Goal: Information Seeking & Learning: Learn about a topic

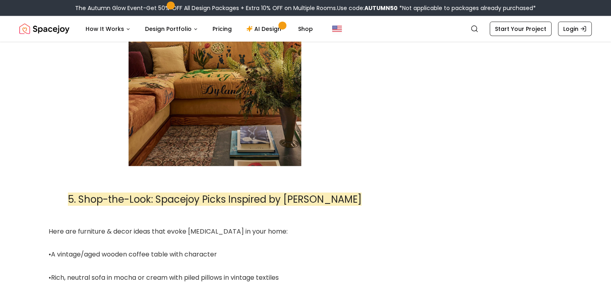
scroll to position [2021, 0]
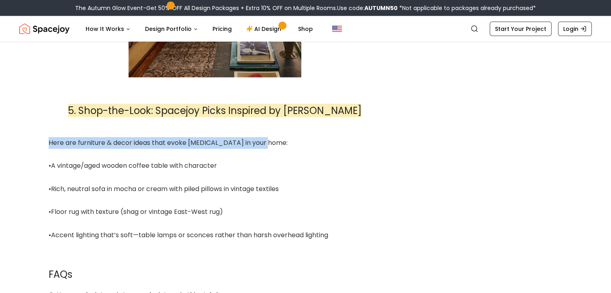
drag, startPoint x: 60, startPoint y: 130, endPoint x: 261, endPoint y: 137, distance: 201.4
click at [261, 137] on div "Here are furniture & decor ideas that evoke [MEDICAL_DATA] in your home:" at bounding box center [215, 143] width 333 height 12
click at [256, 137] on div at bounding box center [256, 137] width 0 height 0
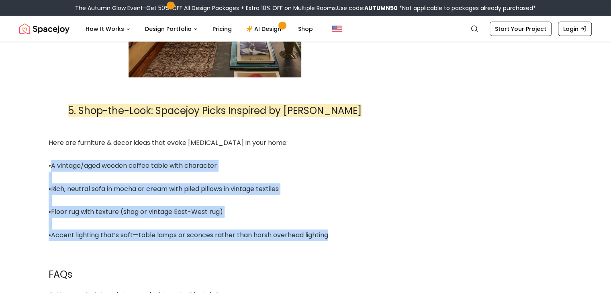
drag, startPoint x: 50, startPoint y: 151, endPoint x: 346, endPoint y: 227, distance: 305.9
click at [187, 195] on div at bounding box center [215, 201] width 333 height 12
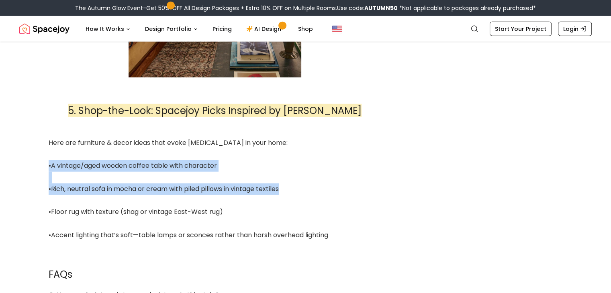
drag, startPoint x: 48, startPoint y: 151, endPoint x: 297, endPoint y: 180, distance: 250.6
click at [297, 184] on div "•Rich, neutral sofa in mocha or cream with piled pillows in vintage textiles" at bounding box center [215, 190] width 333 height 12
drag, startPoint x: 49, startPoint y: 155, endPoint x: 312, endPoint y: 194, distance: 266.2
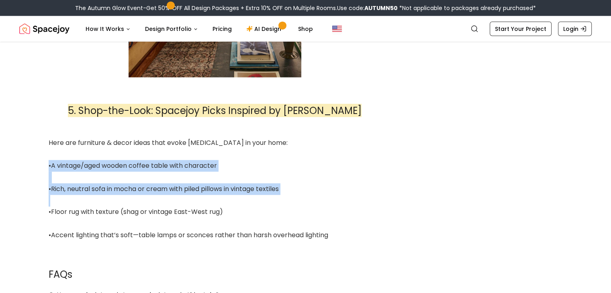
click at [307, 194] on div at bounding box center [307, 194] width 0 height 0
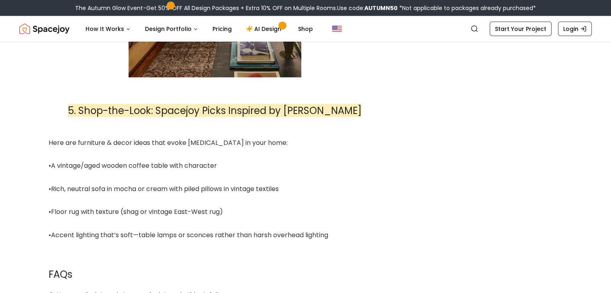
click at [334, 206] on div "•Floor rug with texture (shag or vintage East-West rug)" at bounding box center [215, 212] width 333 height 12
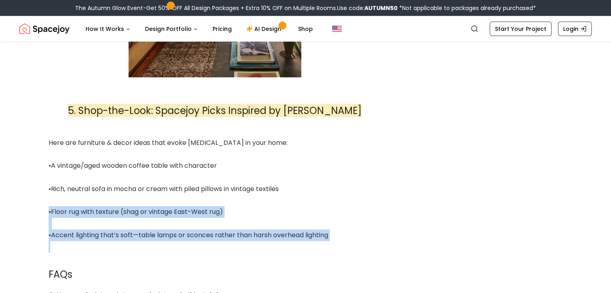
drag, startPoint x: 48, startPoint y: 200, endPoint x: 342, endPoint y: 240, distance: 296.4
click at [337, 241] on div at bounding box center [337, 241] width 0 height 0
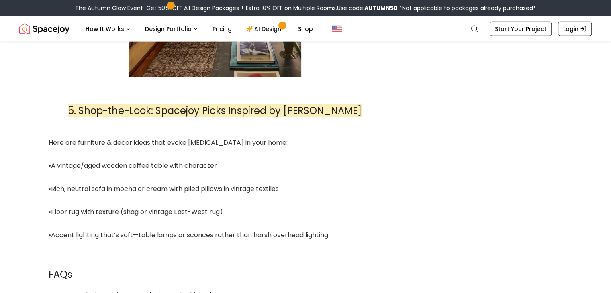
click at [379, 137] on div "Here are furniture & decor ideas that evoke [MEDICAL_DATA] in your home:" at bounding box center [215, 143] width 333 height 12
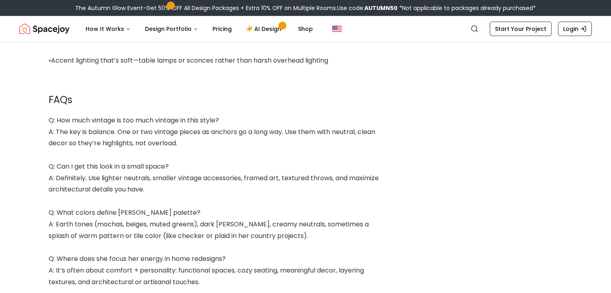
scroll to position [2198, 0]
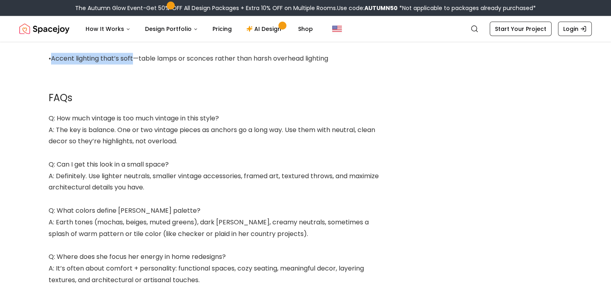
drag, startPoint x: 51, startPoint y: 47, endPoint x: 133, endPoint y: 50, distance: 82.8
click at [133, 53] on div "•Accent lighting that’s soft—table lamps or sconces rather than harsh overhead …" at bounding box center [215, 59] width 333 height 12
click at [128, 52] on div at bounding box center [128, 52] width 0 height 0
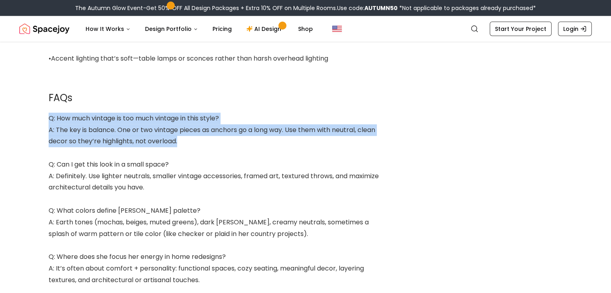
drag, startPoint x: 49, startPoint y: 104, endPoint x: 181, endPoint y: 135, distance: 134.8
click at [176, 135] on div at bounding box center [176, 135] width 0 height 0
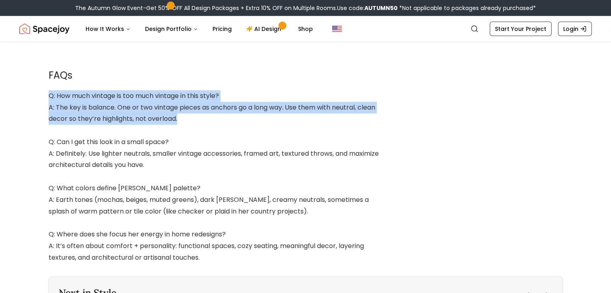
scroll to position [2222, 0]
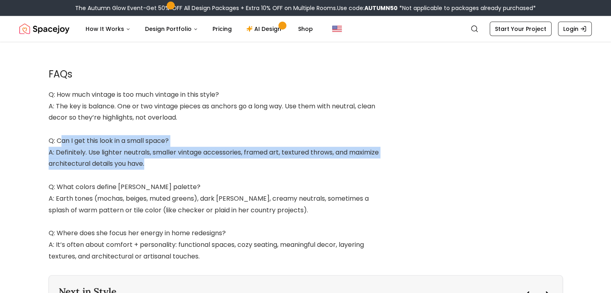
drag, startPoint x: 61, startPoint y: 129, endPoint x: 178, endPoint y: 151, distance: 119.8
click at [173, 158] on div at bounding box center [173, 158] width 0 height 0
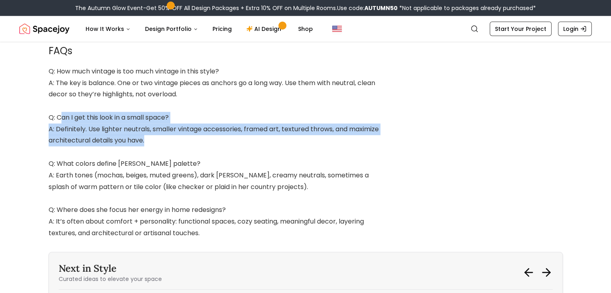
scroll to position [2246, 0]
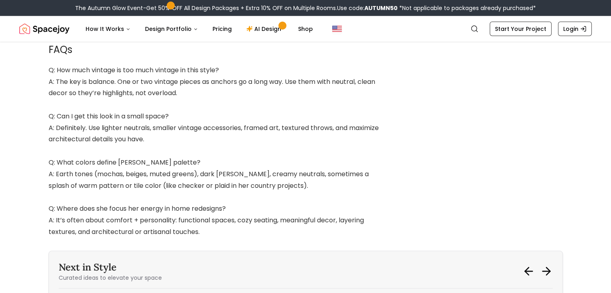
click at [361, 172] on div "A: Earth tones (mochas, beiges, muted greens), dark [PERSON_NAME], creamy neutr…" at bounding box center [215, 180] width 333 height 23
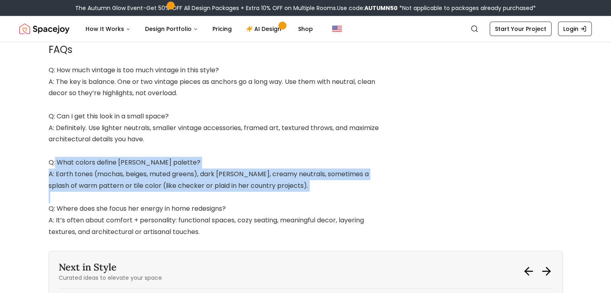
drag, startPoint x: 55, startPoint y: 153, endPoint x: 283, endPoint y: 190, distance: 231.5
click at [278, 191] on div at bounding box center [278, 191] width 0 height 0
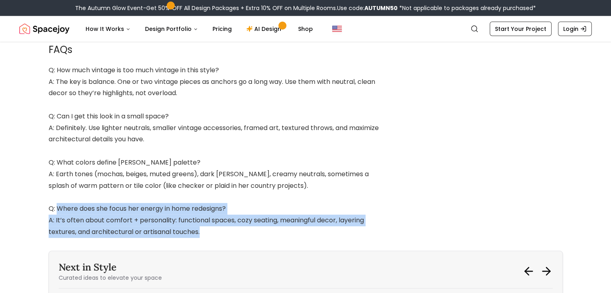
drag, startPoint x: 58, startPoint y: 197, endPoint x: 214, endPoint y: 222, distance: 158.7
click at [209, 226] on div at bounding box center [209, 226] width 0 height 0
